Goal: Find contact information

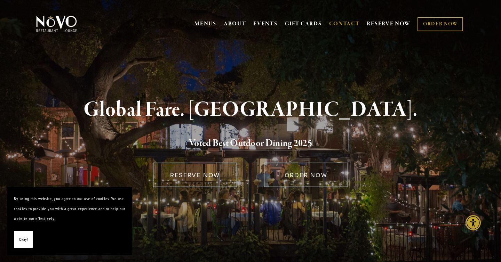
click at [352, 24] on link "CONTACT" at bounding box center [344, 23] width 31 height 13
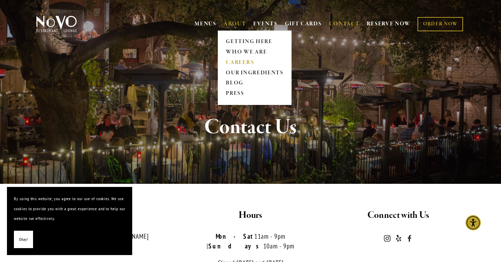
click at [232, 59] on link "CAREERS" at bounding box center [255, 62] width 62 height 10
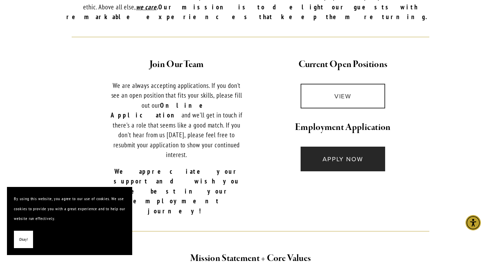
scroll to position [267, 0]
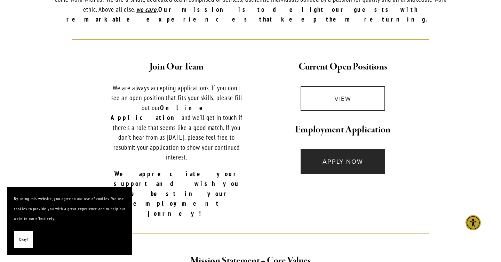
click at [325, 149] on link "APPLY NOW" at bounding box center [342, 161] width 85 height 25
